Goal: Task Accomplishment & Management: Use online tool/utility

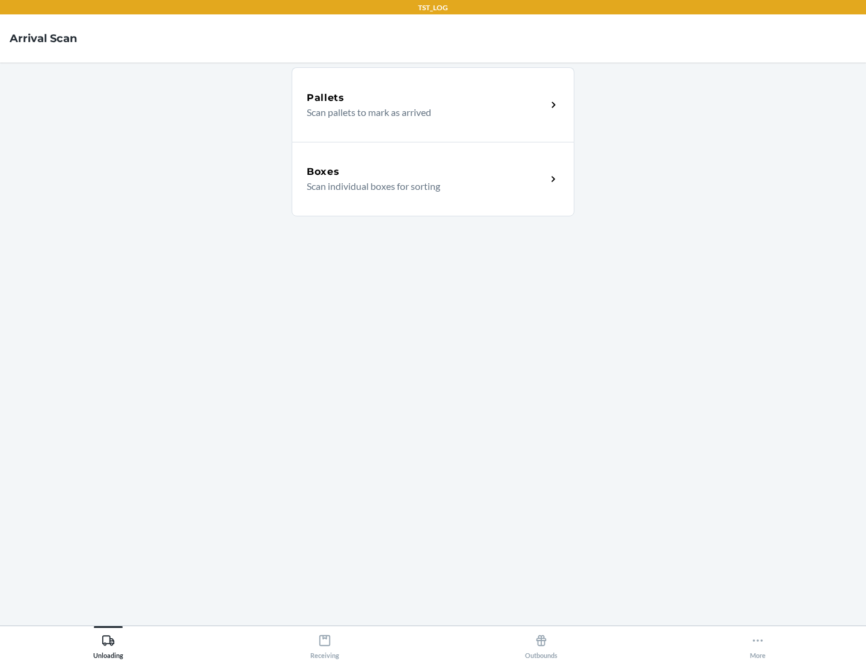
click at [426, 172] on div "Boxes" at bounding box center [427, 172] width 240 height 14
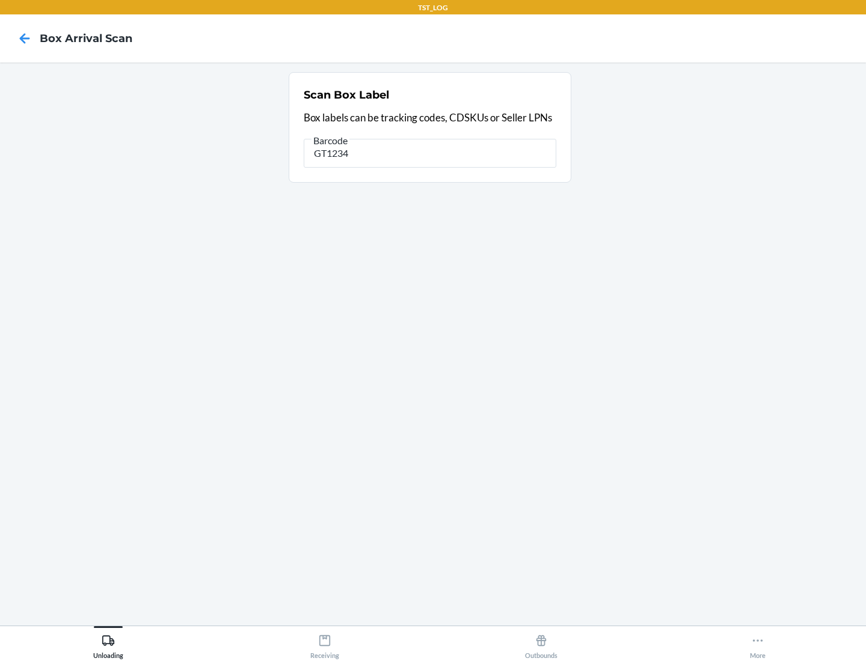
type input "GT1234"
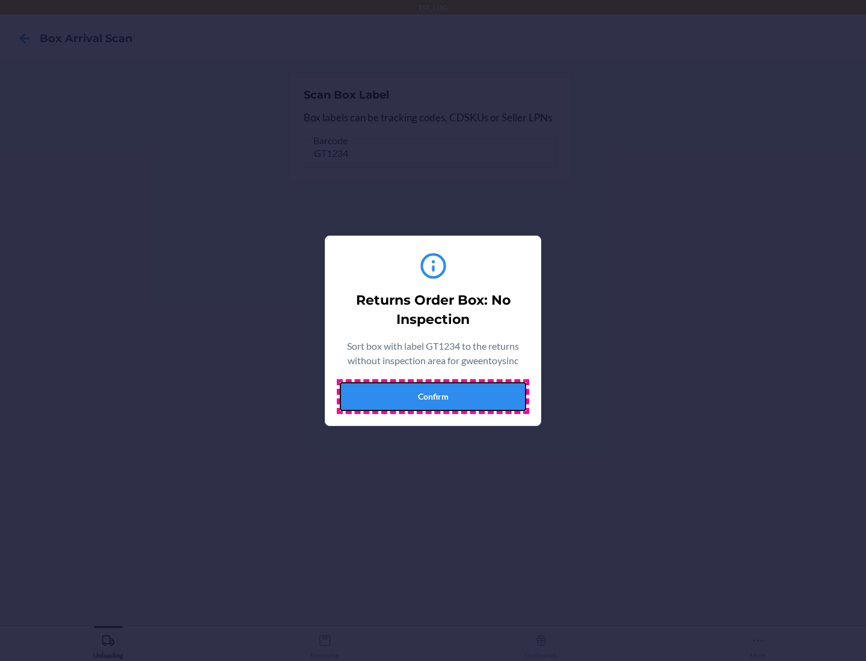
click at [433, 396] on button "Confirm" at bounding box center [433, 396] width 186 height 29
